Goal: Transaction & Acquisition: Purchase product/service

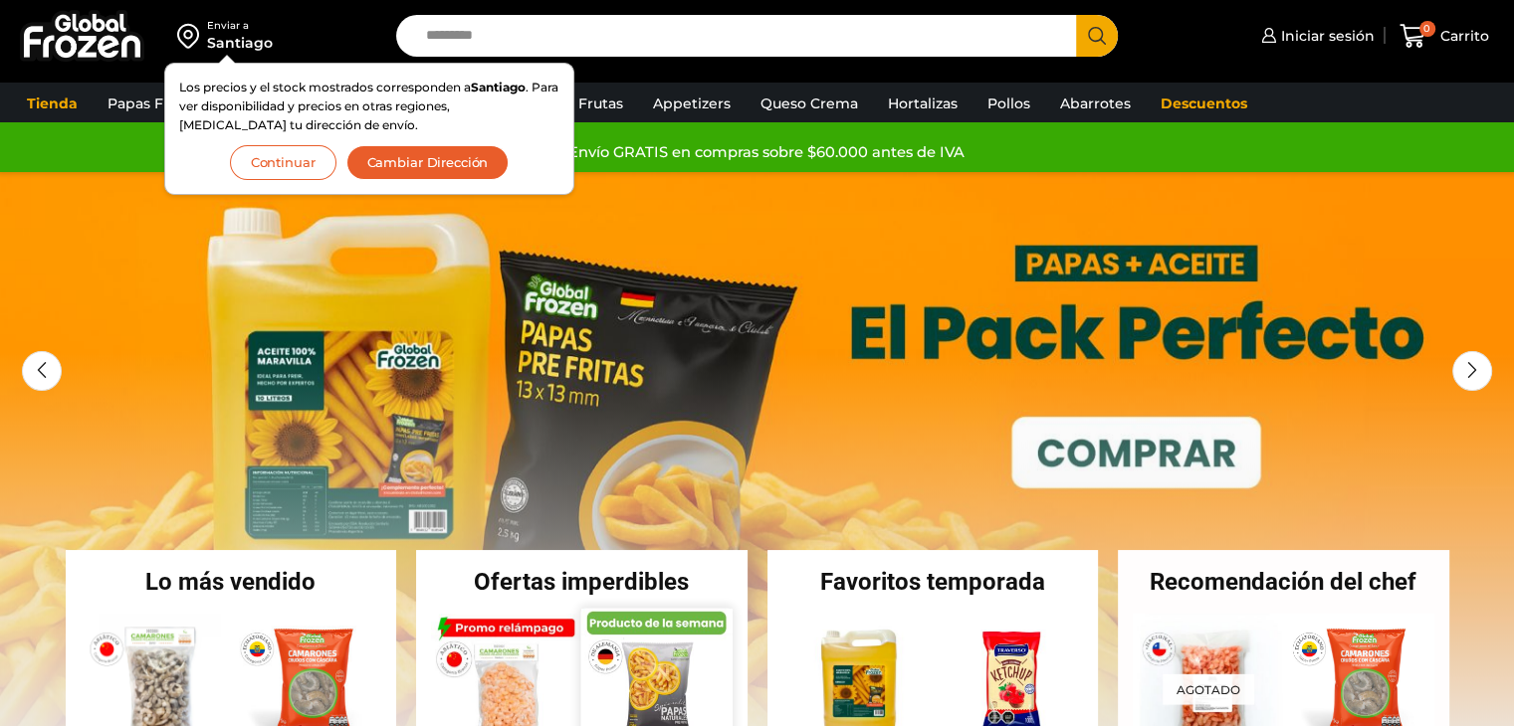
scroll to position [265, 0]
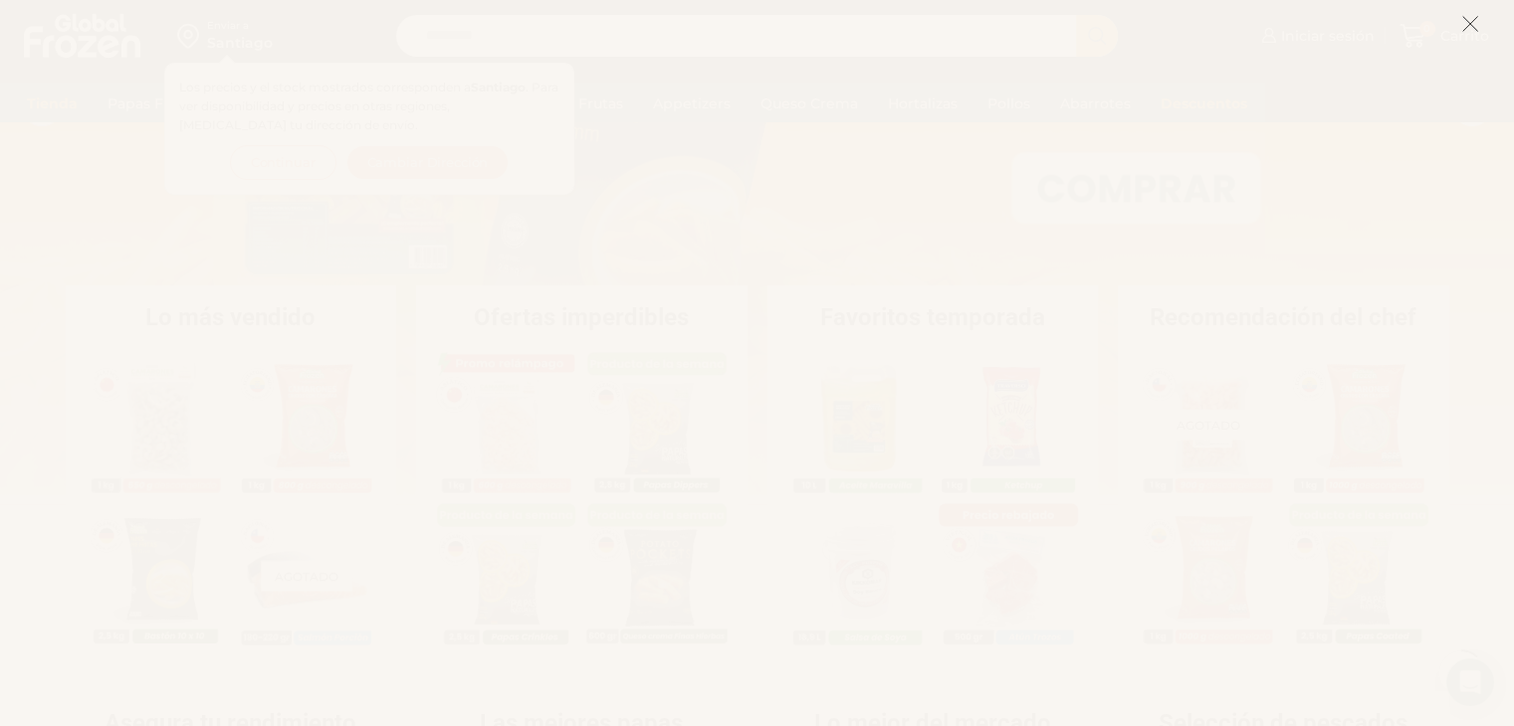
click at [1468, 24] on icon at bounding box center [1470, 24] width 18 height 18
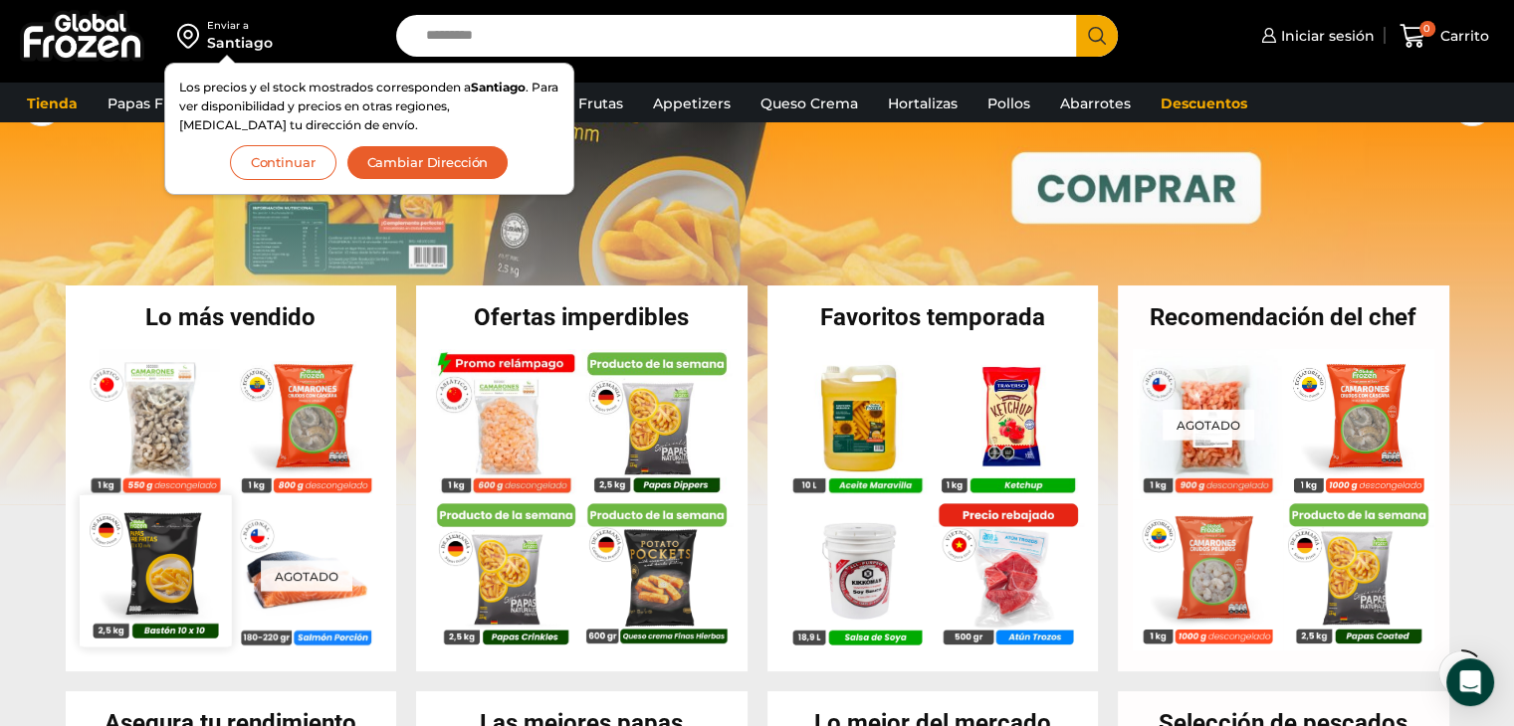
click at [191, 549] on img at bounding box center [155, 570] width 151 height 151
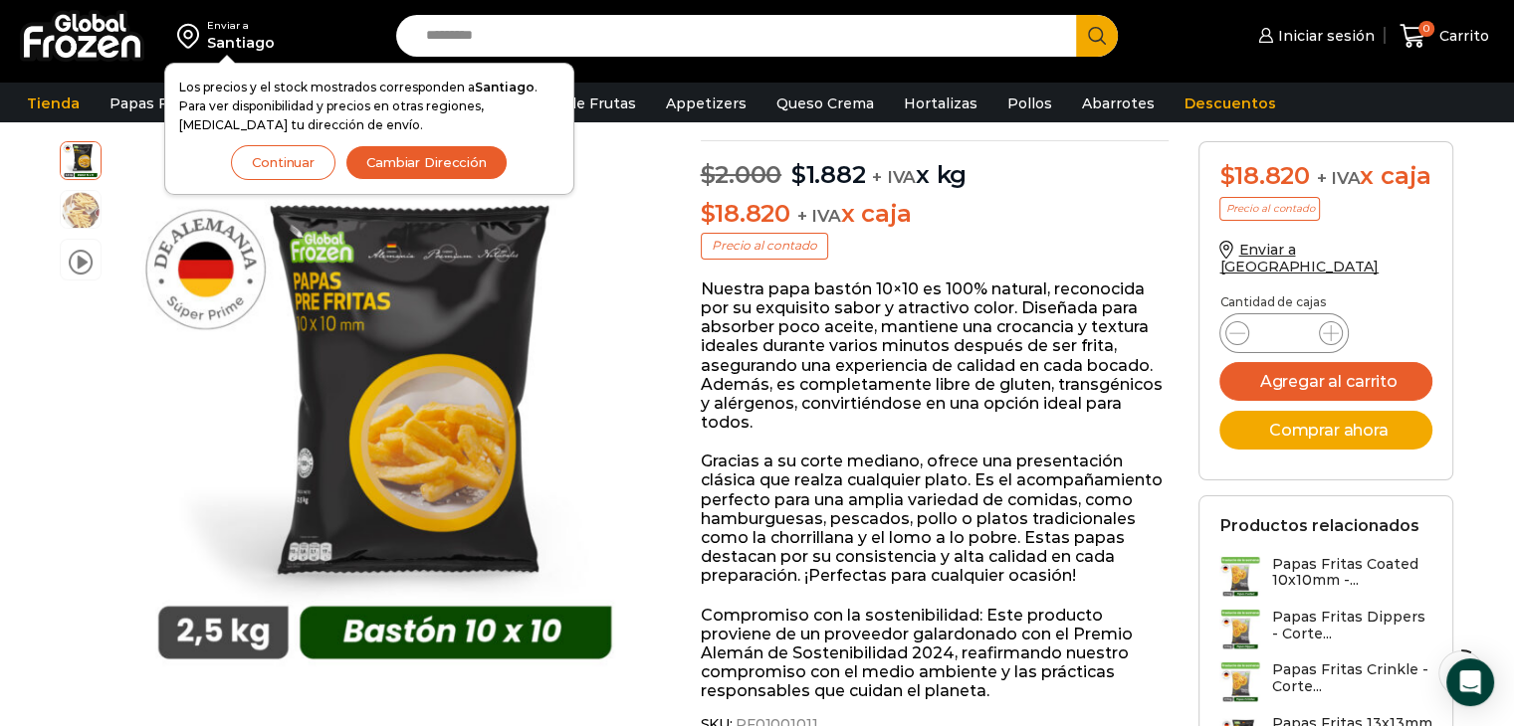
scroll to position [177, 0]
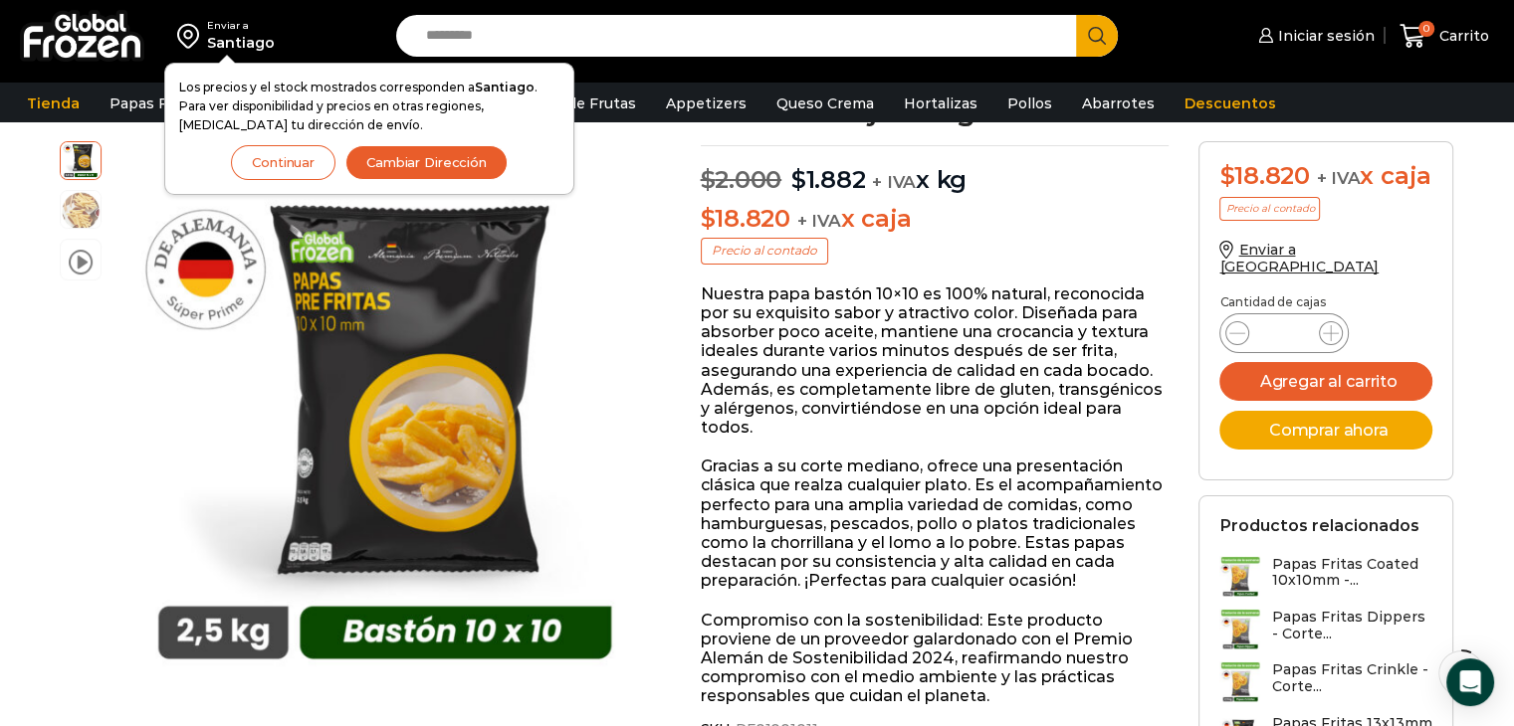
click at [473, 24] on input "Search input" at bounding box center [741, 36] width 651 height 42
click at [1076, 15] on button "Search" at bounding box center [1097, 36] width 42 height 42
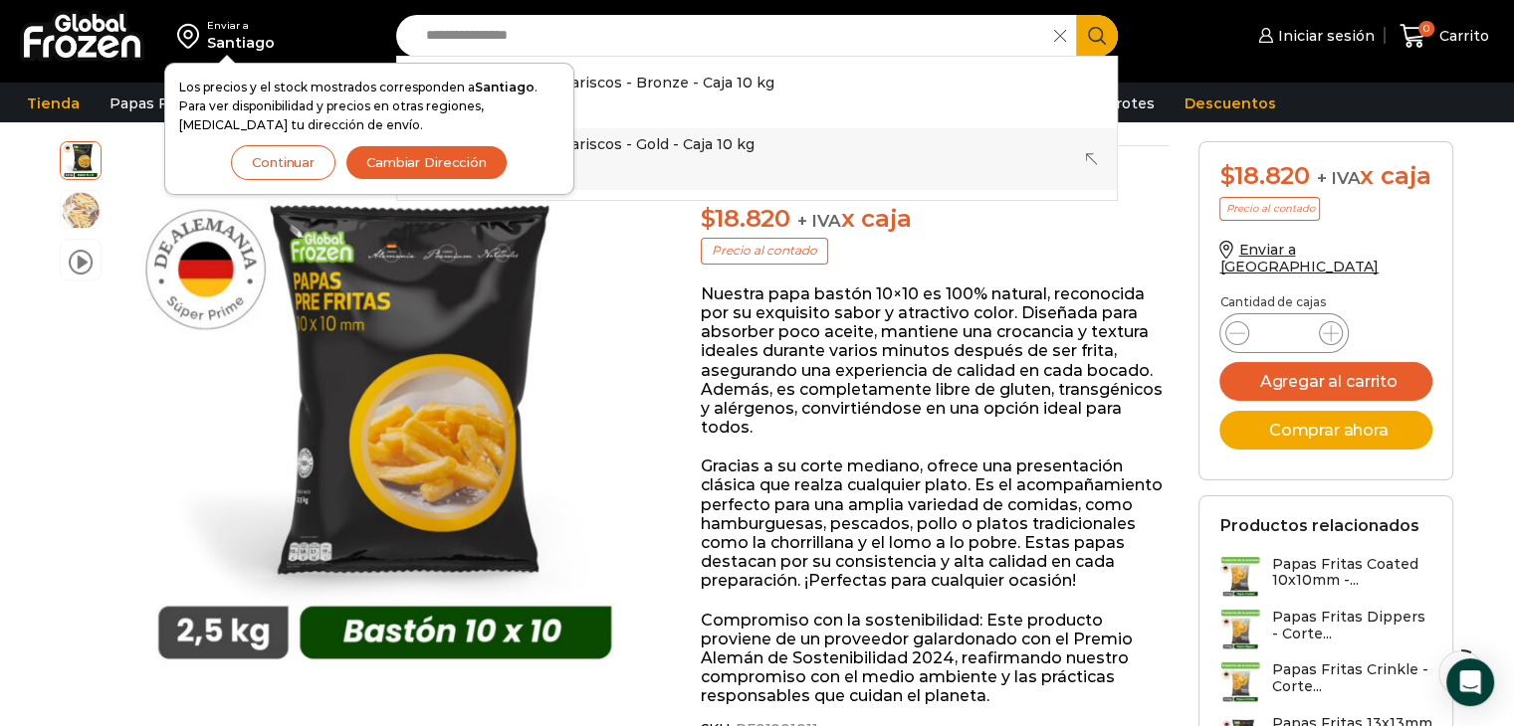
click at [691, 142] on p "Surtido de Mariscos - Gold - Caja 10 kg" at bounding box center [617, 144] width 276 height 22
type input "**********"
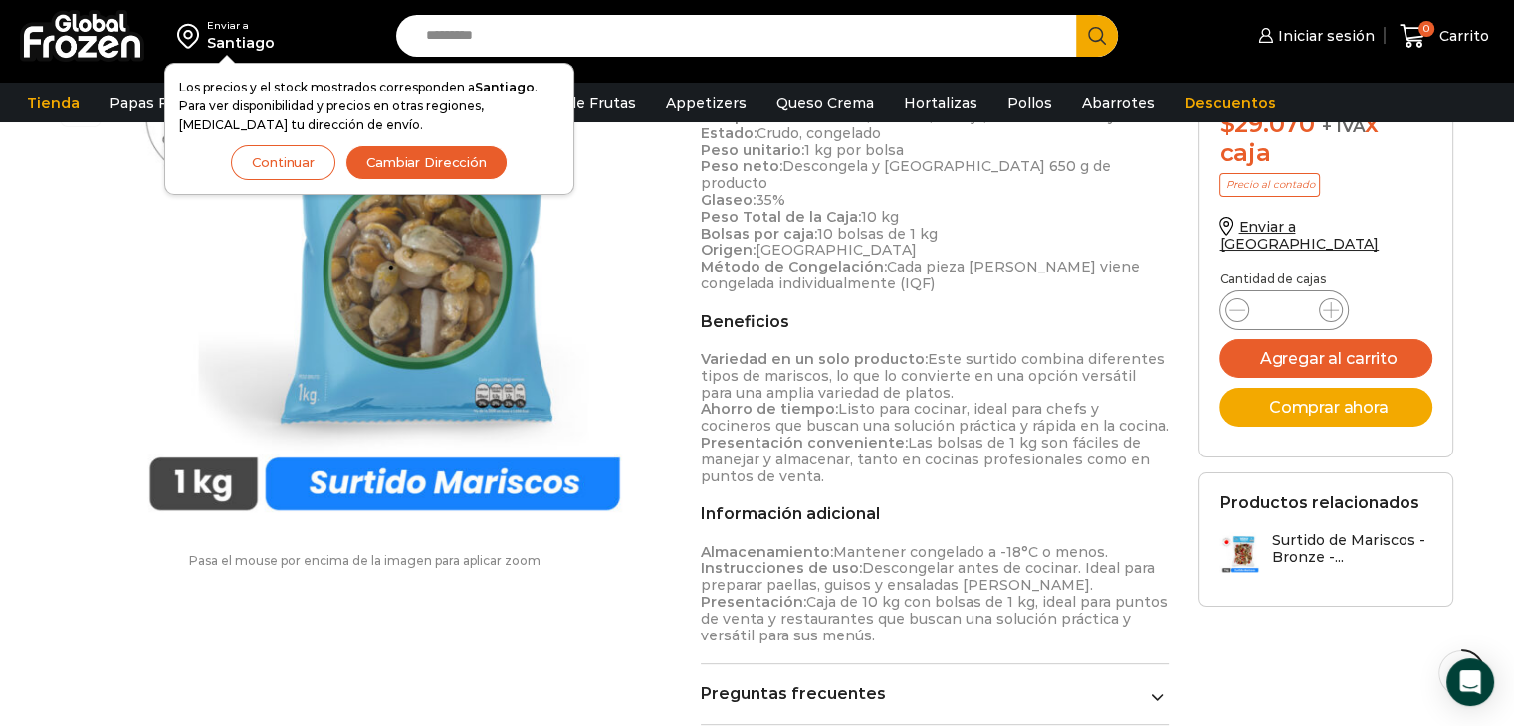
scroll to position [531, 0]
